Goal: Task Accomplishment & Management: Manage account settings

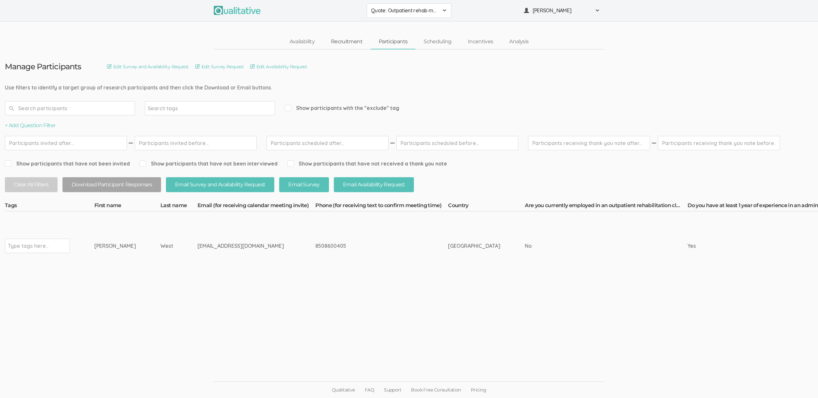
click at [350, 43] on link "Recruitment" at bounding box center [347, 42] width 48 height 14
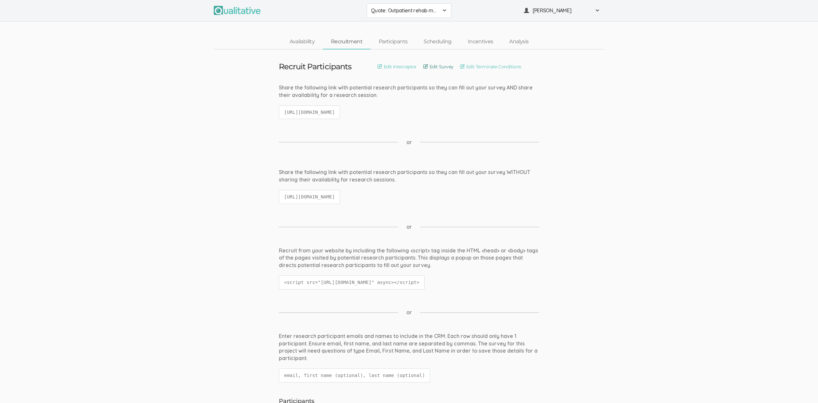
click at [441, 67] on link "Edit Survey" at bounding box center [438, 66] width 30 height 7
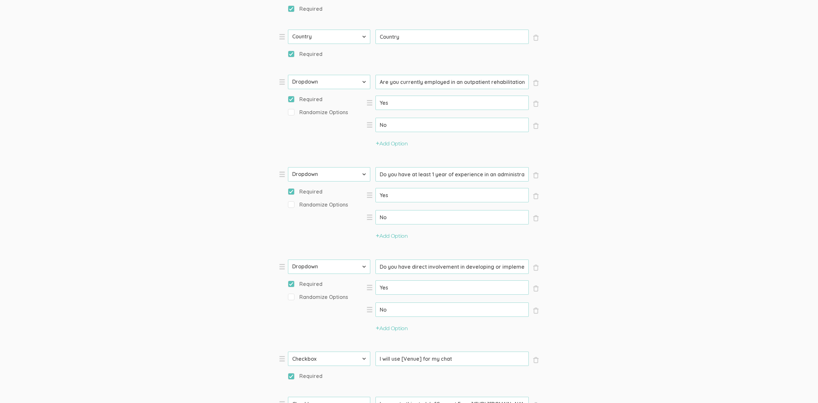
scroll to position [407, 0]
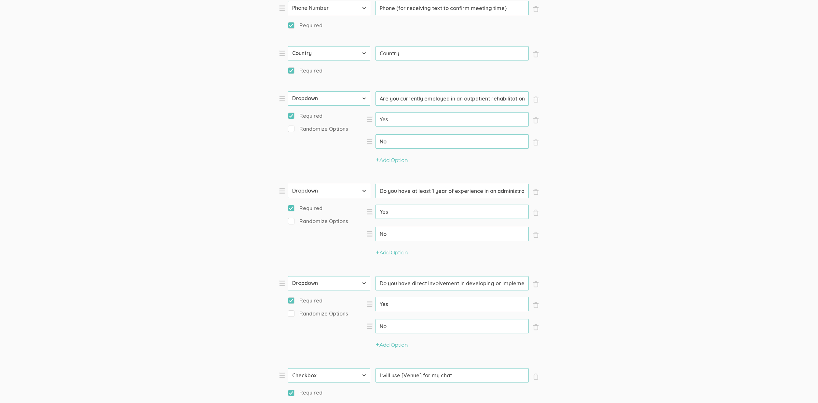
click at [430, 97] on input "Are you currently employed in an outpatient rehabilitation clinic that provides…" at bounding box center [451, 98] width 153 height 14
paste input "setting that provides physical therapy and/or orthopedic services?"
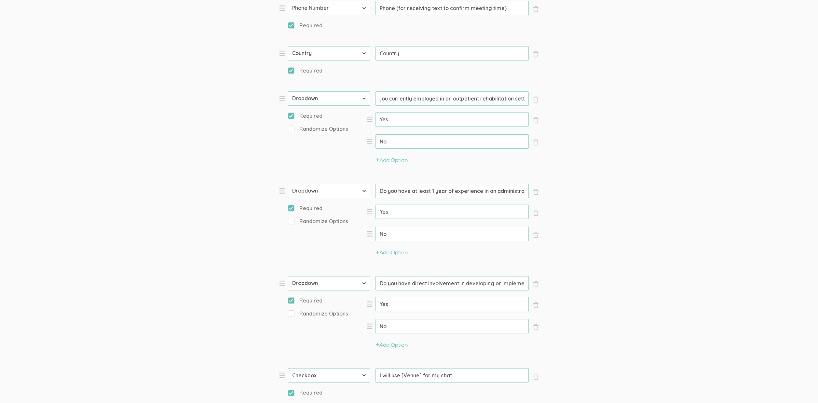
type input "Are you currently employed in an outpatient rehabilitation setting that provide…"
drag, startPoint x: 505, startPoint y: 190, endPoint x: 620, endPoint y: 199, distance: 116.2
click at [620, 199] on form "Question text can be formatted using Markdown syntax. Enabled Title [Incentive …" at bounding box center [409, 156] width 818 height 958
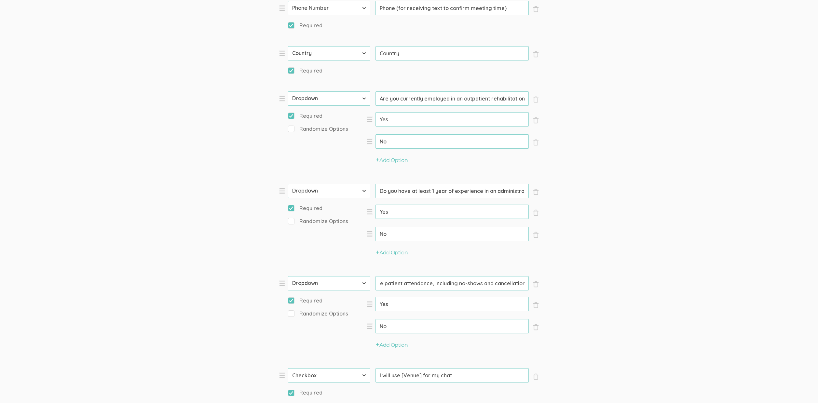
drag, startPoint x: 503, startPoint y: 283, endPoint x: 671, endPoint y: 281, distance: 167.9
click at [671, 281] on form "Question text can be formatted using Markdown syntax. Enabled Title [Incentive …" at bounding box center [409, 156] width 818 height 958
click at [688, 219] on form "Question text can be formatted using Markdown syntax. Enabled Title [Incentive …" at bounding box center [409, 156] width 818 height 958
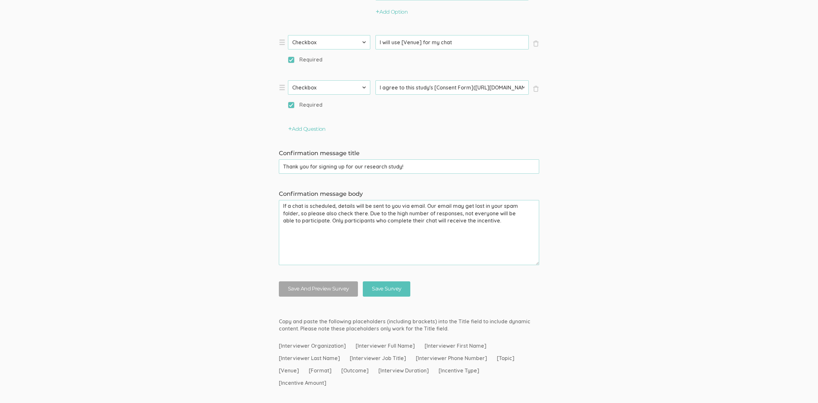
scroll to position [777, 0]
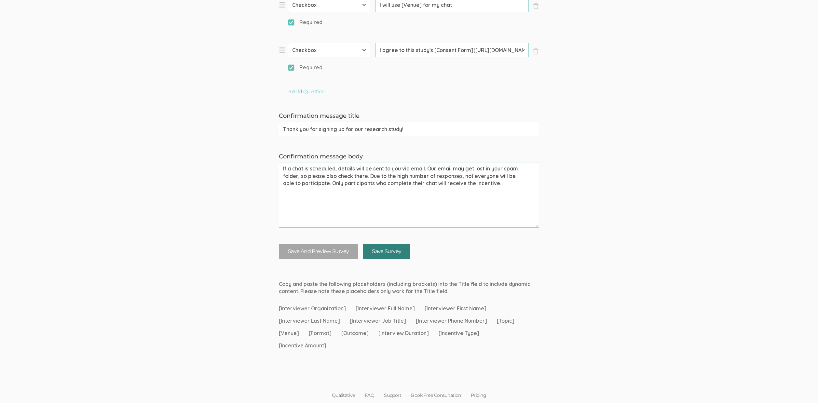
click at [379, 250] on input "Save Survey" at bounding box center [387, 251] width 48 height 15
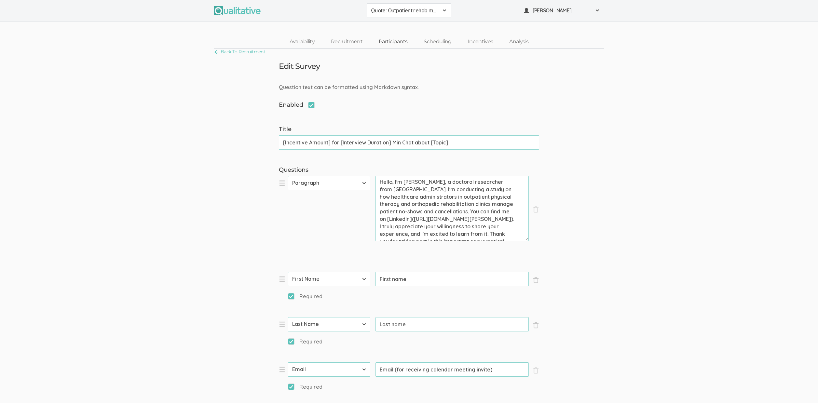
click at [385, 36] on link "Participants" at bounding box center [393, 42] width 45 height 14
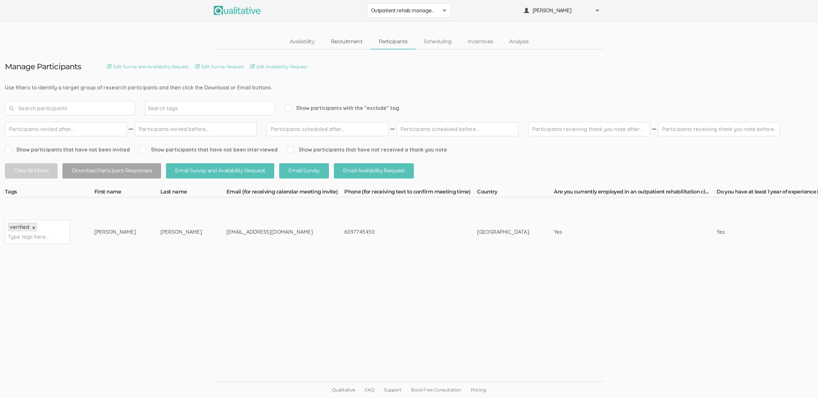
click at [329, 40] on link "Recruitment" at bounding box center [347, 42] width 48 height 14
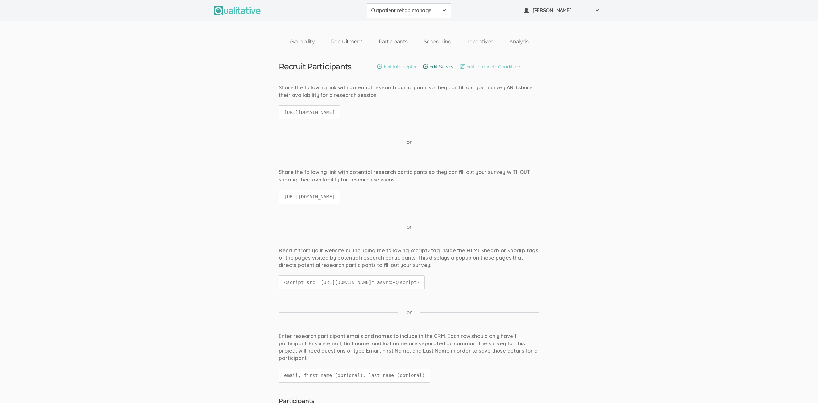
click at [442, 67] on link "Edit Survey" at bounding box center [438, 66] width 30 height 7
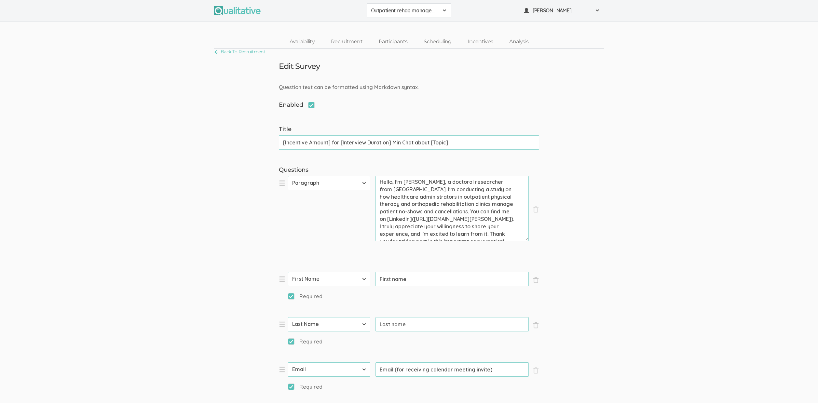
scroll to position [251, 0]
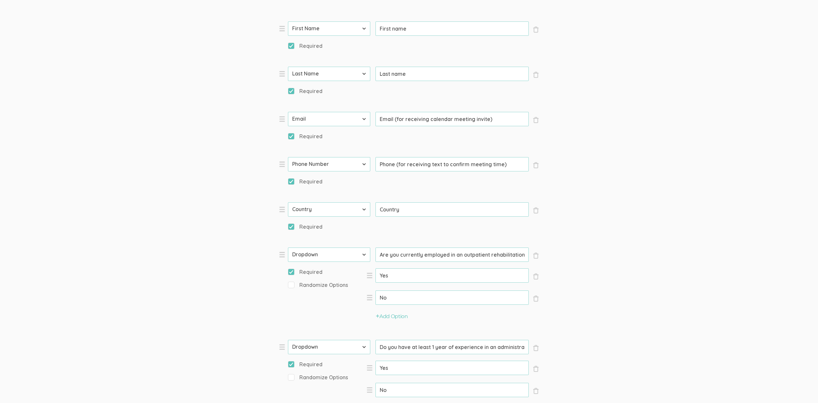
click at [477, 253] on input "Are you currently employed in an outpatient rehabilitation clinic that provides…" at bounding box center [451, 255] width 153 height 14
paste input "setting that provides physical therapy and/or orthopedic services?"
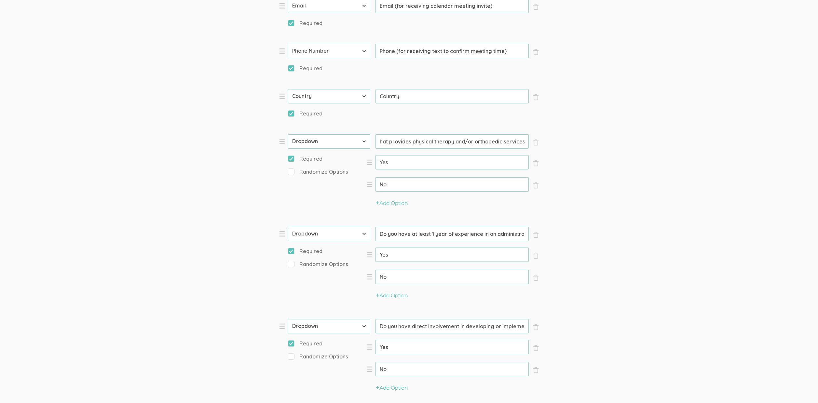
scroll to position [777, 0]
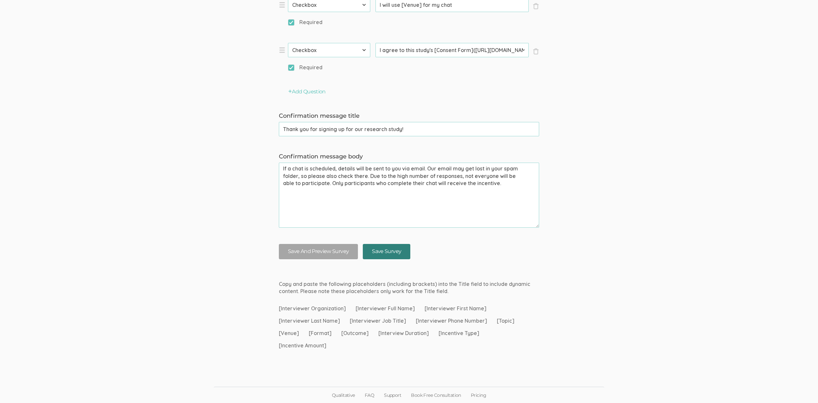
type input "Are you currently employed in an outpatient rehabilitation setting that provide…"
click at [389, 251] on input "Save Survey" at bounding box center [387, 251] width 48 height 15
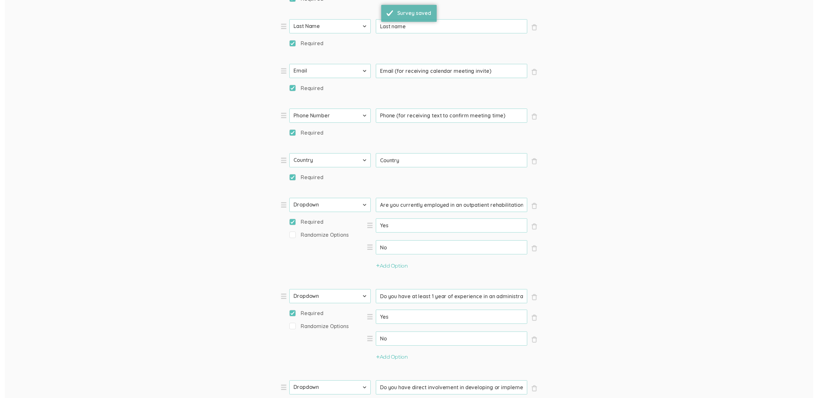
scroll to position [0, 0]
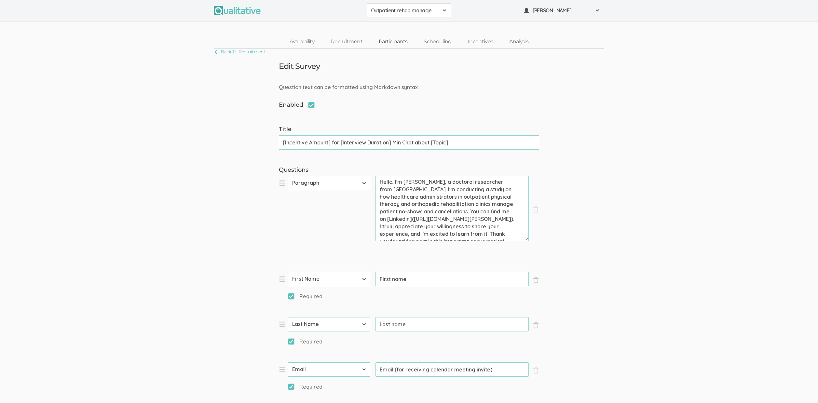
click at [390, 42] on link "Participants" at bounding box center [393, 42] width 45 height 14
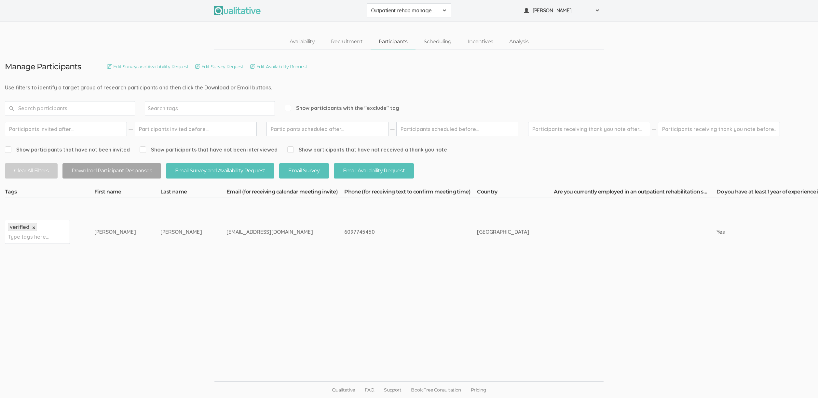
scroll to position [5, 0]
click at [255, 314] on ui-view "Manage Participants Edit Survey and Availability Request Edit Survey Request Ed…" at bounding box center [409, 199] width 818 height 300
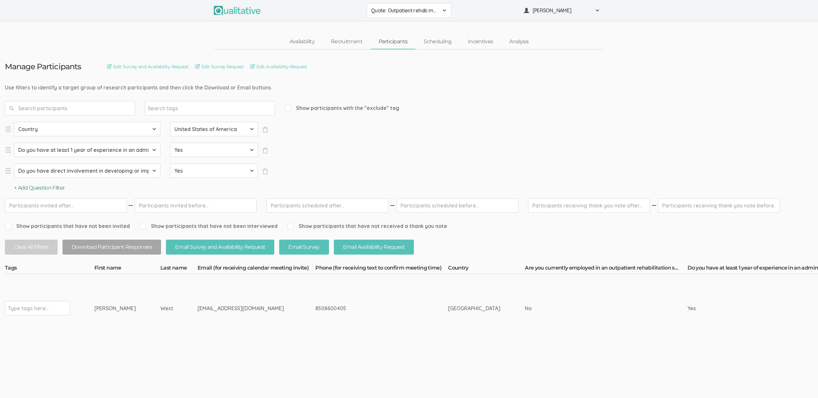
click at [38, 188] on button "+ Add Question Filter" at bounding box center [39, 187] width 51 height 7
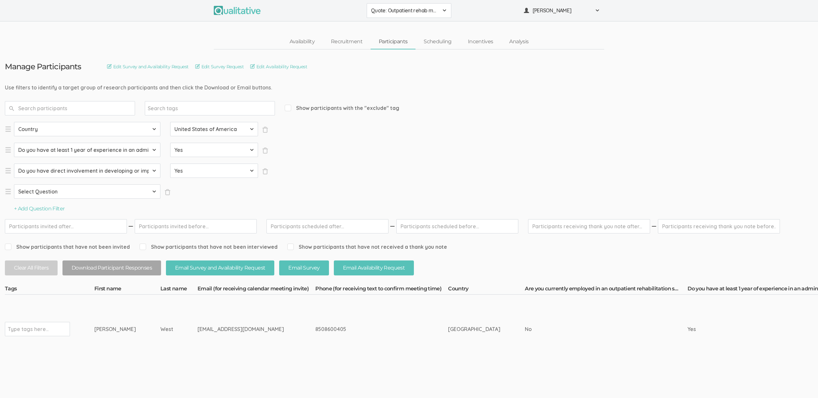
click at [39, 194] on select "Select Question Country Are you currently employed in an outpatient rehabilitat…" at bounding box center [87, 191] width 146 height 14
select select "SFQ Are you currently employed in an outpatient rehabilitation setting that pro…"
click at [14, 184] on select "Select Question Country Are you currently employed in an outpatient rehabilitat…" at bounding box center [87, 191] width 146 height 14
click at [229, 193] on select "Select Value Yes No" at bounding box center [214, 191] width 88 height 14
select select "Yes"
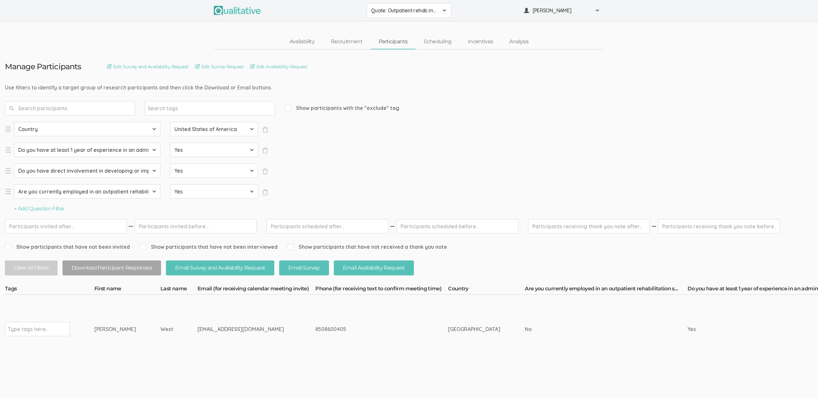
click at [170, 184] on select "Select Value Yes No" at bounding box center [214, 191] width 88 height 14
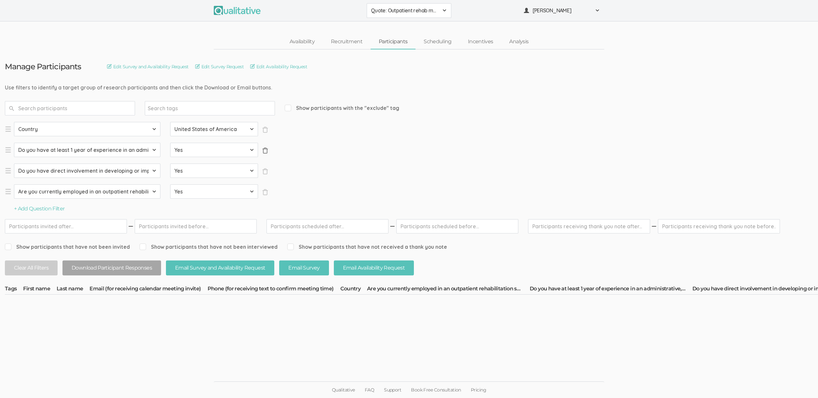
click at [265, 154] on button "× Close" at bounding box center [265, 150] width 7 height 7
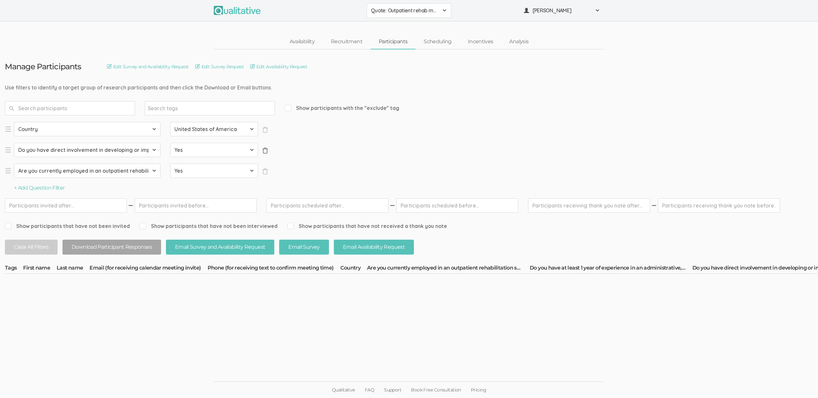
click at [264, 152] on span "×" at bounding box center [265, 150] width 7 height 7
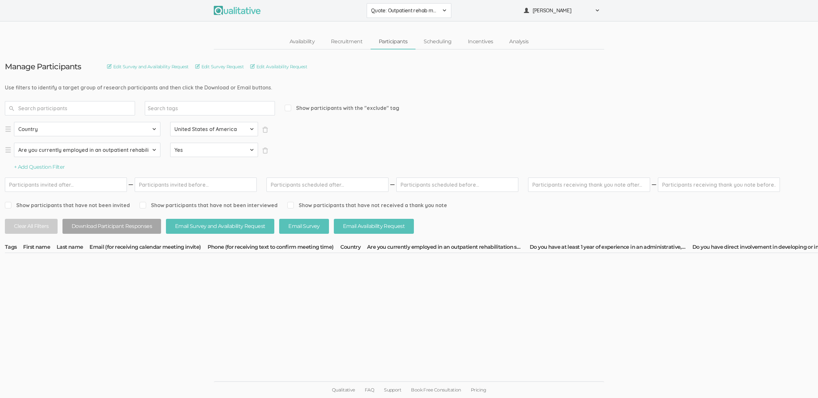
click at [12, 163] on div "Select Question Country Are you currently employed in an outpatient rehabilitat…" at bounding box center [137, 146] width 264 height 49
click at [26, 166] on button "+ Add Question Filter" at bounding box center [39, 167] width 51 height 7
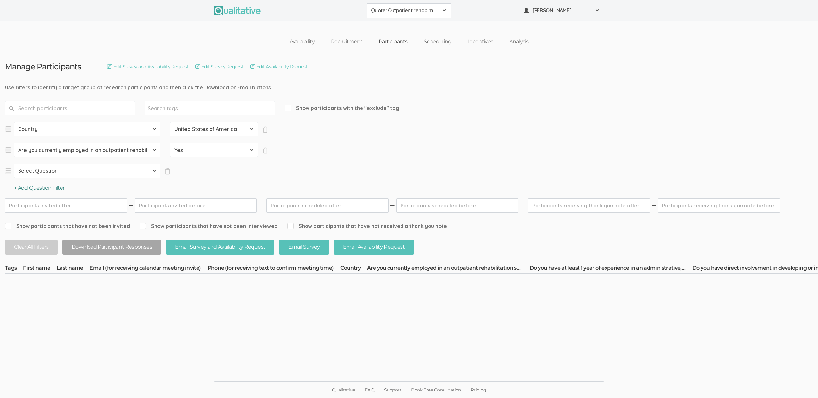
click at [40, 186] on button "+ Add Question Filter" at bounding box center [39, 187] width 51 height 7
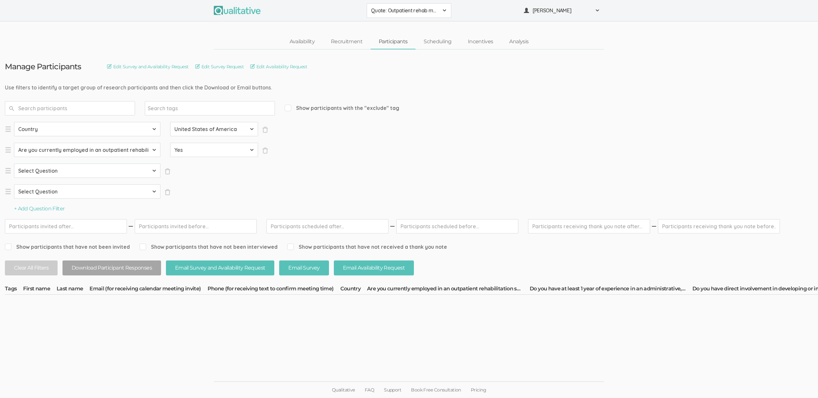
click at [41, 170] on select "Select Question Country Are you currently employed in an outpatient rehabilitat…" at bounding box center [87, 171] width 146 height 14
select select "SFQ Do you have at least 1 year of experience in an administrative, leadership,…"
click at [14, 164] on select "Select Question Country Are you currently employed in an outpatient rehabilitat…" at bounding box center [87, 171] width 146 height 14
click at [47, 194] on select "Select Question Country Are you currently employed in an outpatient rehabilitat…" at bounding box center [87, 191] width 146 height 14
select select "SFQ Do you have direct involvement in developing or implementing strategies to …"
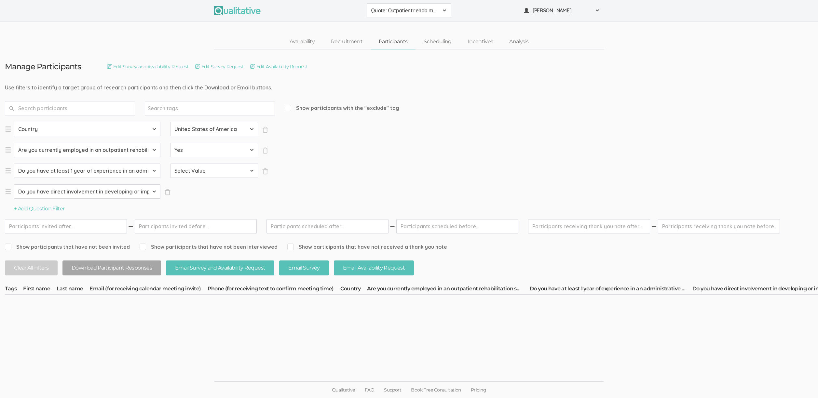
click at [14, 184] on select "Select Question Country Are you currently employed in an outpatient rehabilitat…" at bounding box center [87, 191] width 146 height 14
click at [179, 172] on select "Select Value Yes No" at bounding box center [214, 171] width 88 height 14
select select "Yes"
click at [170, 164] on select "Select Value Yes No" at bounding box center [214, 171] width 88 height 14
click at [190, 189] on select "Select Value Yes No" at bounding box center [214, 191] width 88 height 14
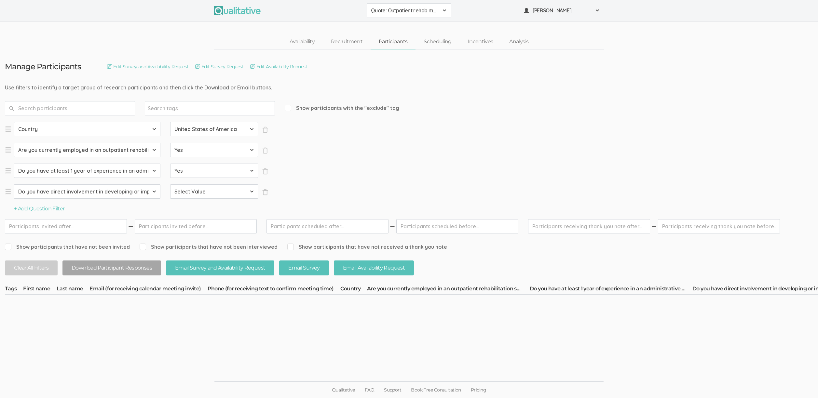
select select "Yes"
click at [170, 184] on select "Select Value Yes No" at bounding box center [214, 191] width 88 height 14
click at [399, 11] on span "Quote: Outpatient rehab management of no shows and cancellations" at bounding box center [405, 10] width 68 height 7
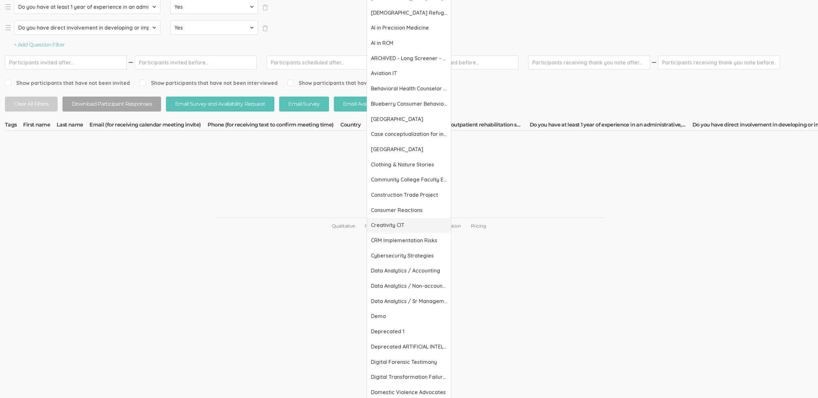
scroll to position [173, 0]
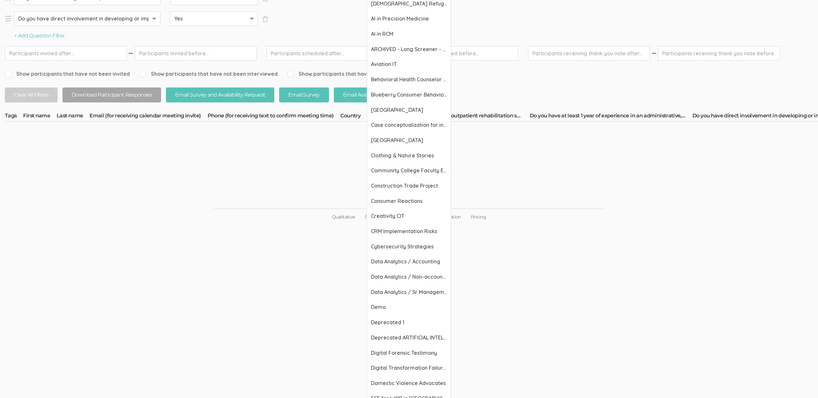
drag, startPoint x: 205, startPoint y: 251, endPoint x: 215, endPoint y: 253, distance: 10.3
click at [206, 225] on html "Quote: Outpatient rehab management of no shows and cancellations 2310 FL Elic A…" at bounding box center [409, 26] width 818 height 398
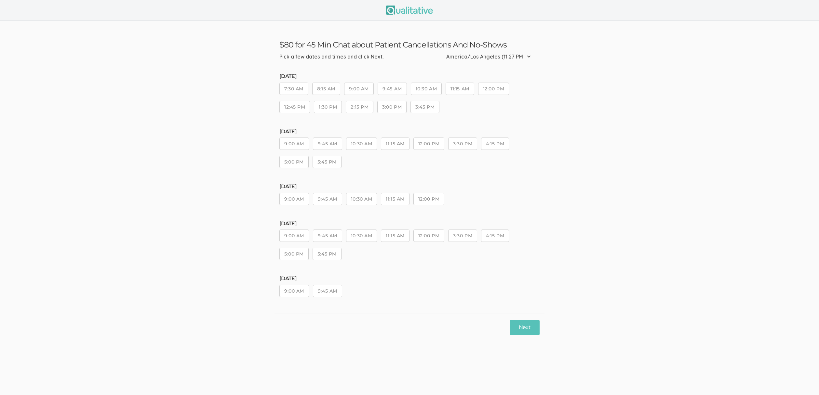
click at [371, 120] on ui-view "[DATE] 7:30 AM 8:15 AM 9:00 AM 9:45 AM 10:30 AM 11:15 AM 12:00 PM 12:45 PM 1:30…" at bounding box center [409, 191] width 260 height 243
click at [368, 140] on button "10:30 AM" at bounding box center [361, 144] width 31 height 12
click at [526, 319] on div "Next" at bounding box center [410, 327] width 270 height 29
click at [526, 326] on button "Next" at bounding box center [525, 327] width 30 height 15
